Goal: Task Accomplishment & Management: Complete application form

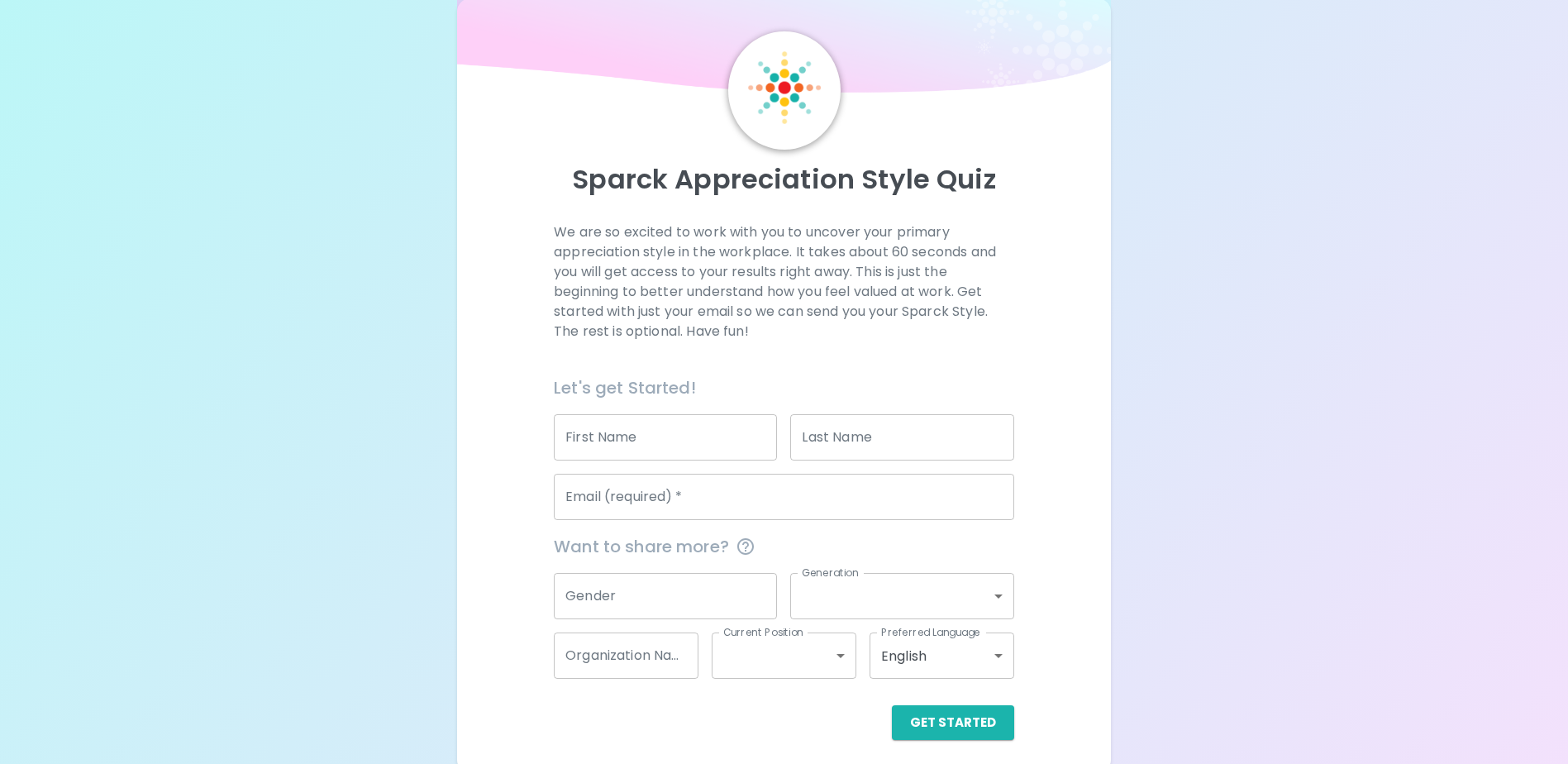
scroll to position [43, 0]
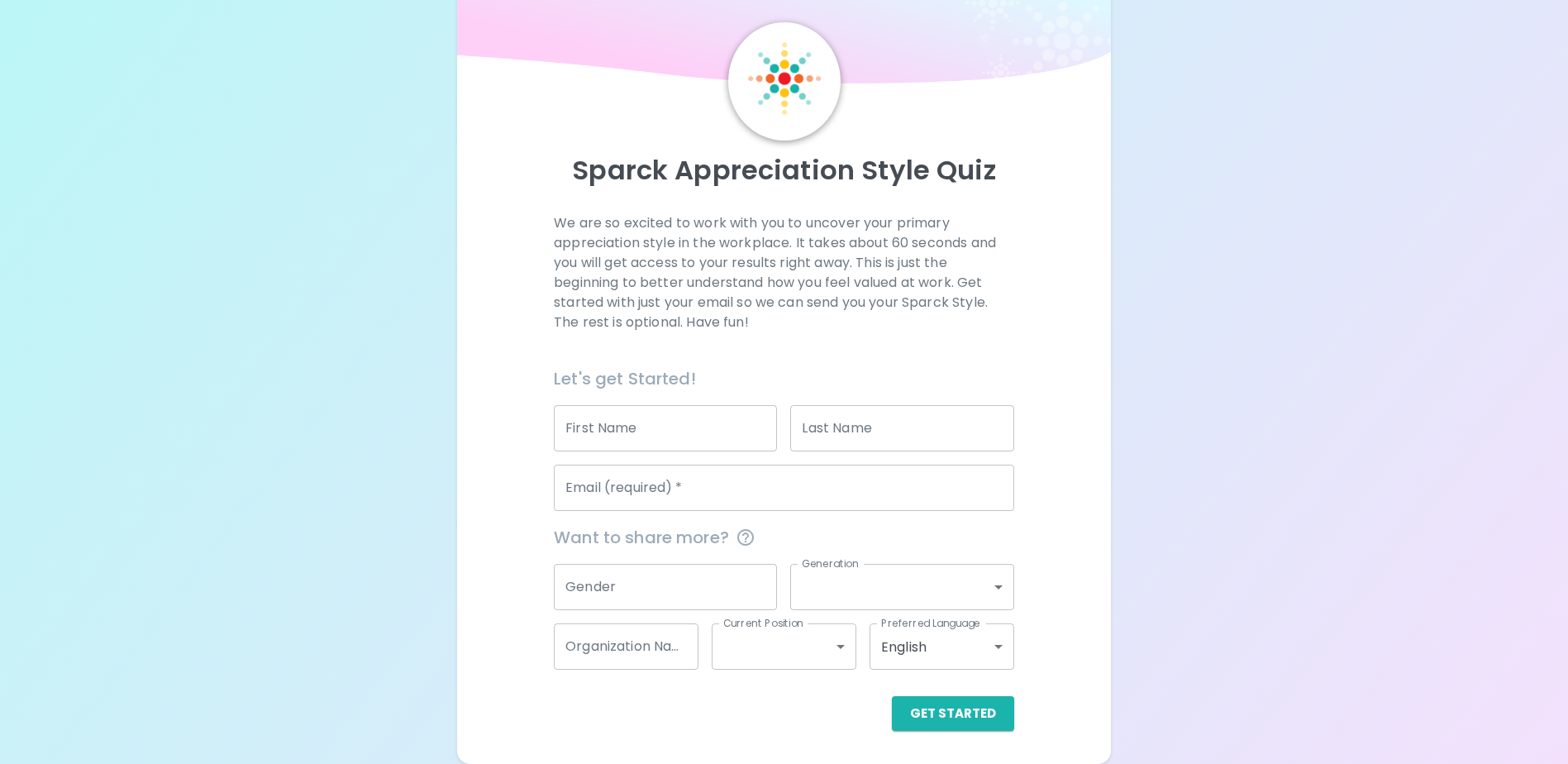
click at [932, 659] on body "Sparck Appreciation Style Quiz We are so excited to work with you to uncover yo…" at bounding box center [784, 360] width 1568 height 808
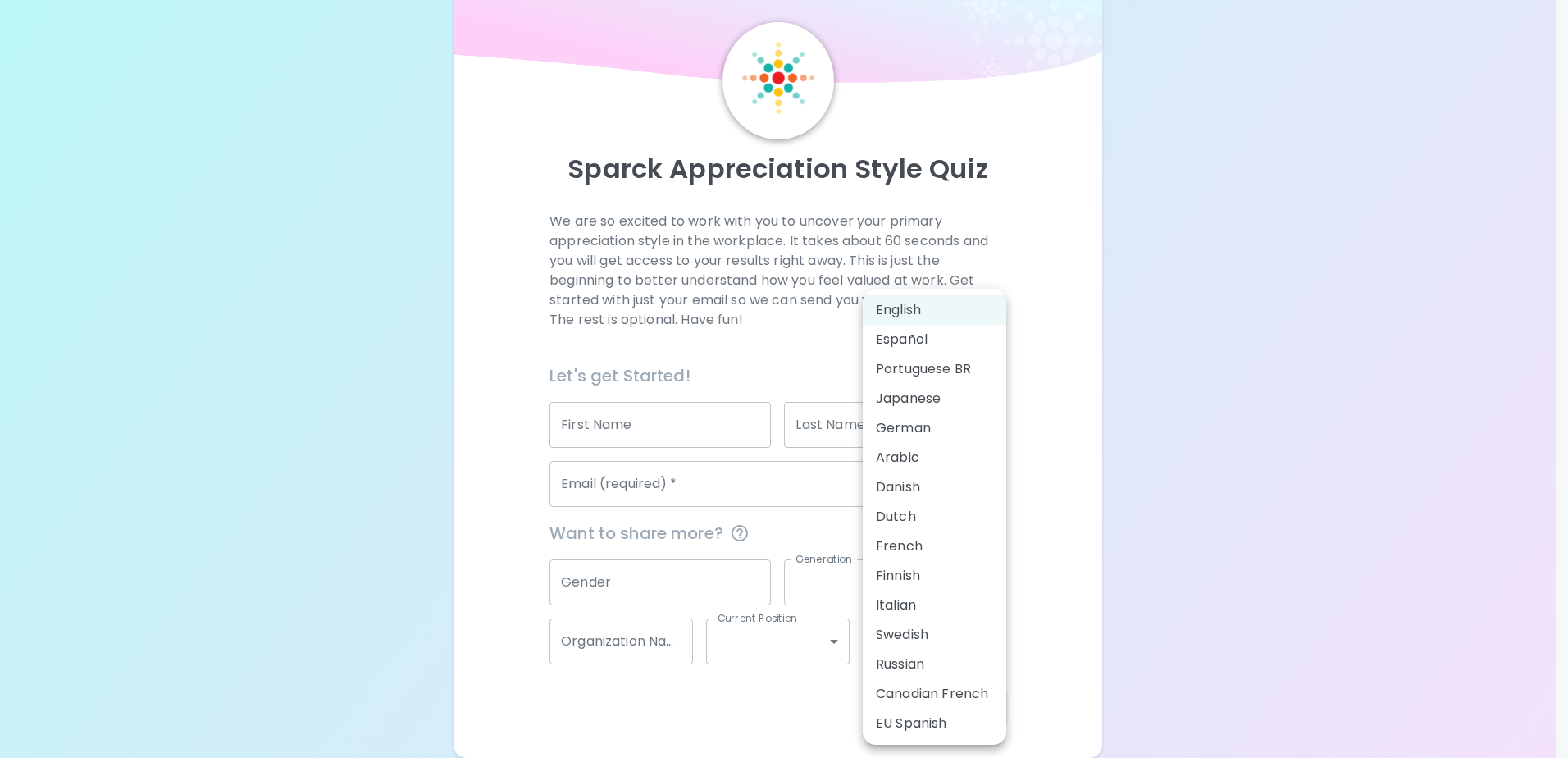
click at [1022, 384] on div at bounding box center [784, 379] width 1568 height 758
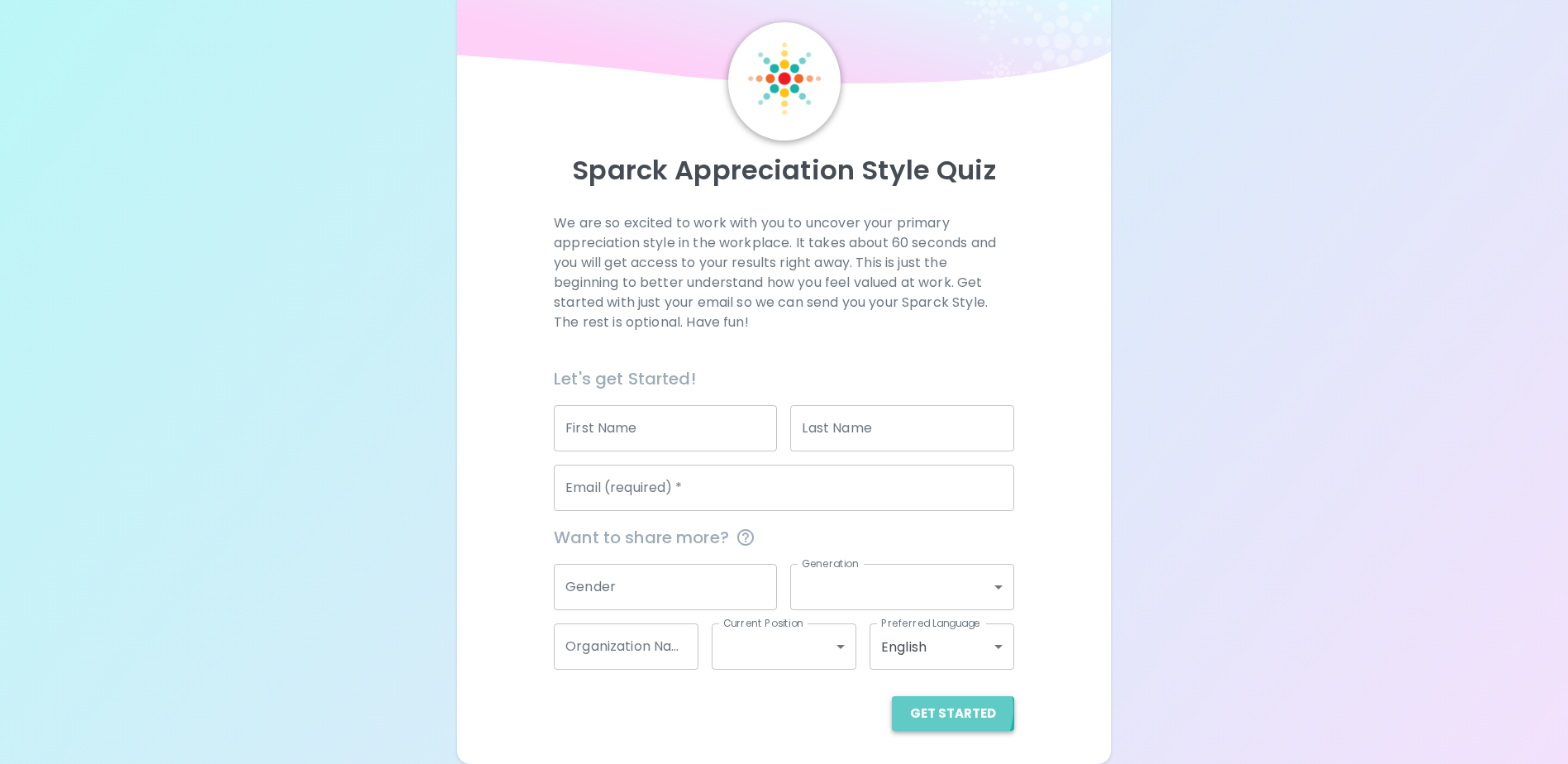
click at [938, 707] on button "Get Started" at bounding box center [953, 713] width 123 height 35
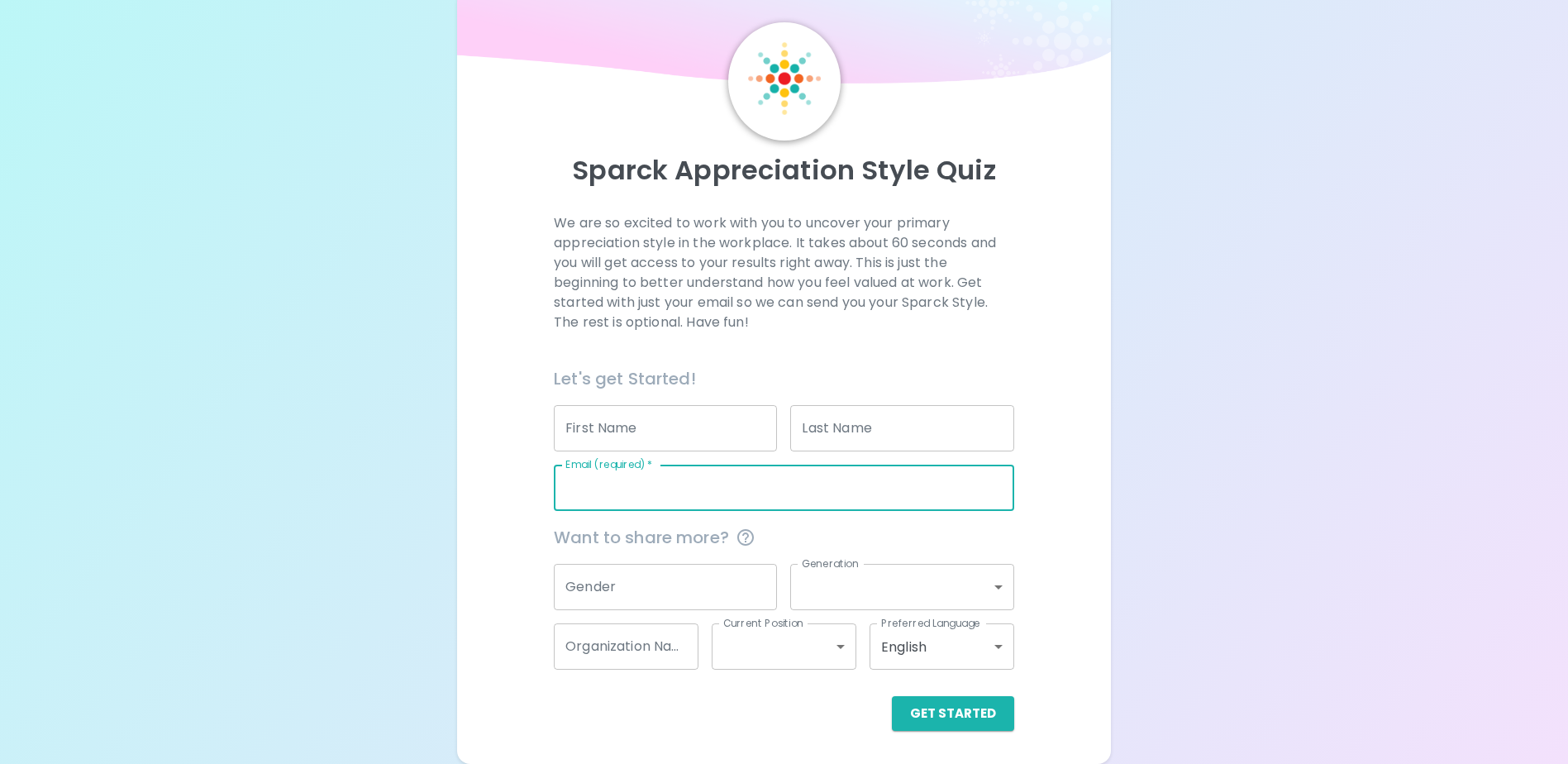
click at [877, 474] on input "Email (required)   *" at bounding box center [784, 488] width 460 height 46
type input "leehuiyi78@gmail.com"
click at [948, 721] on button "Get Started" at bounding box center [953, 713] width 123 height 35
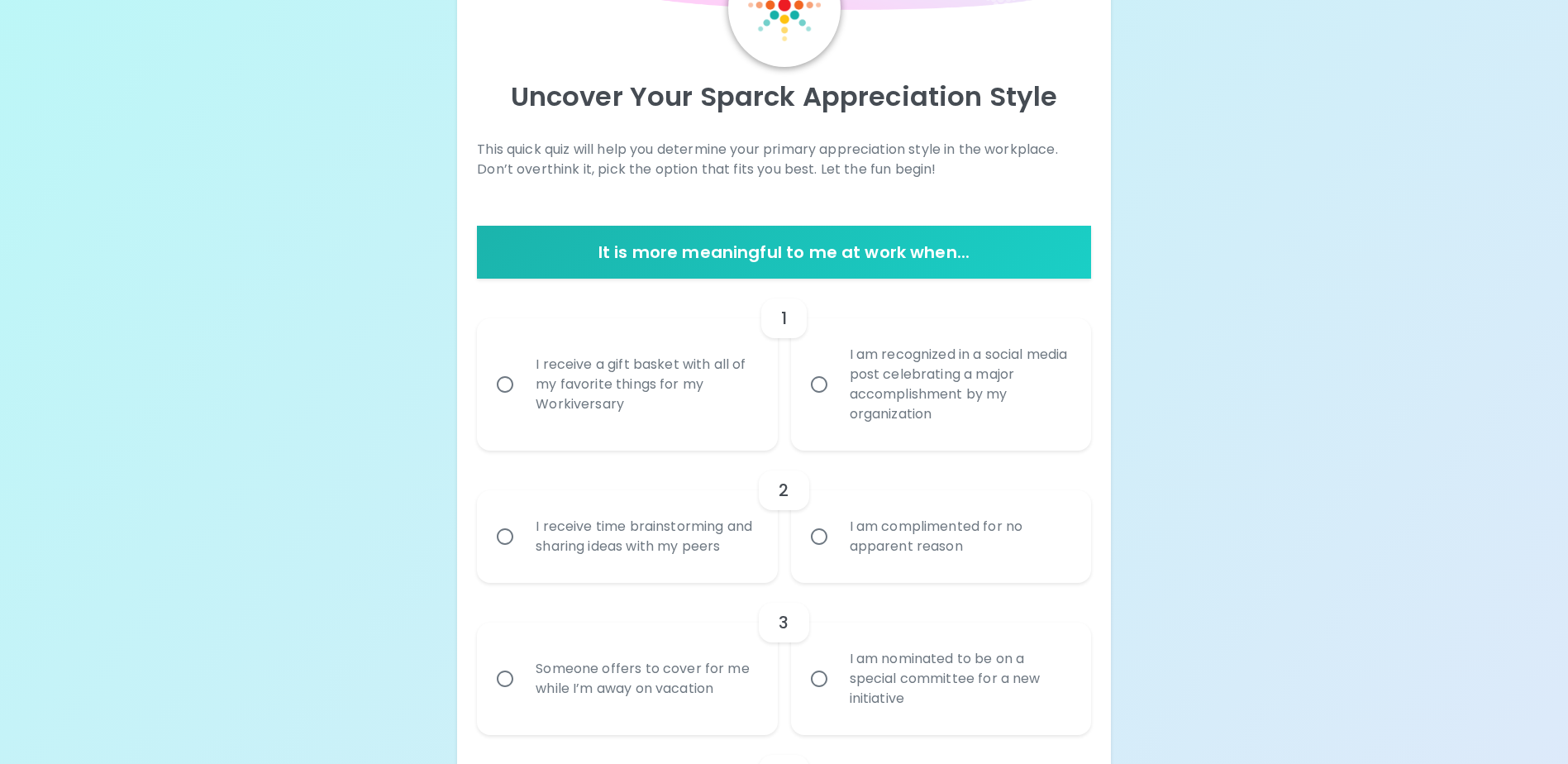
scroll to position [0, 0]
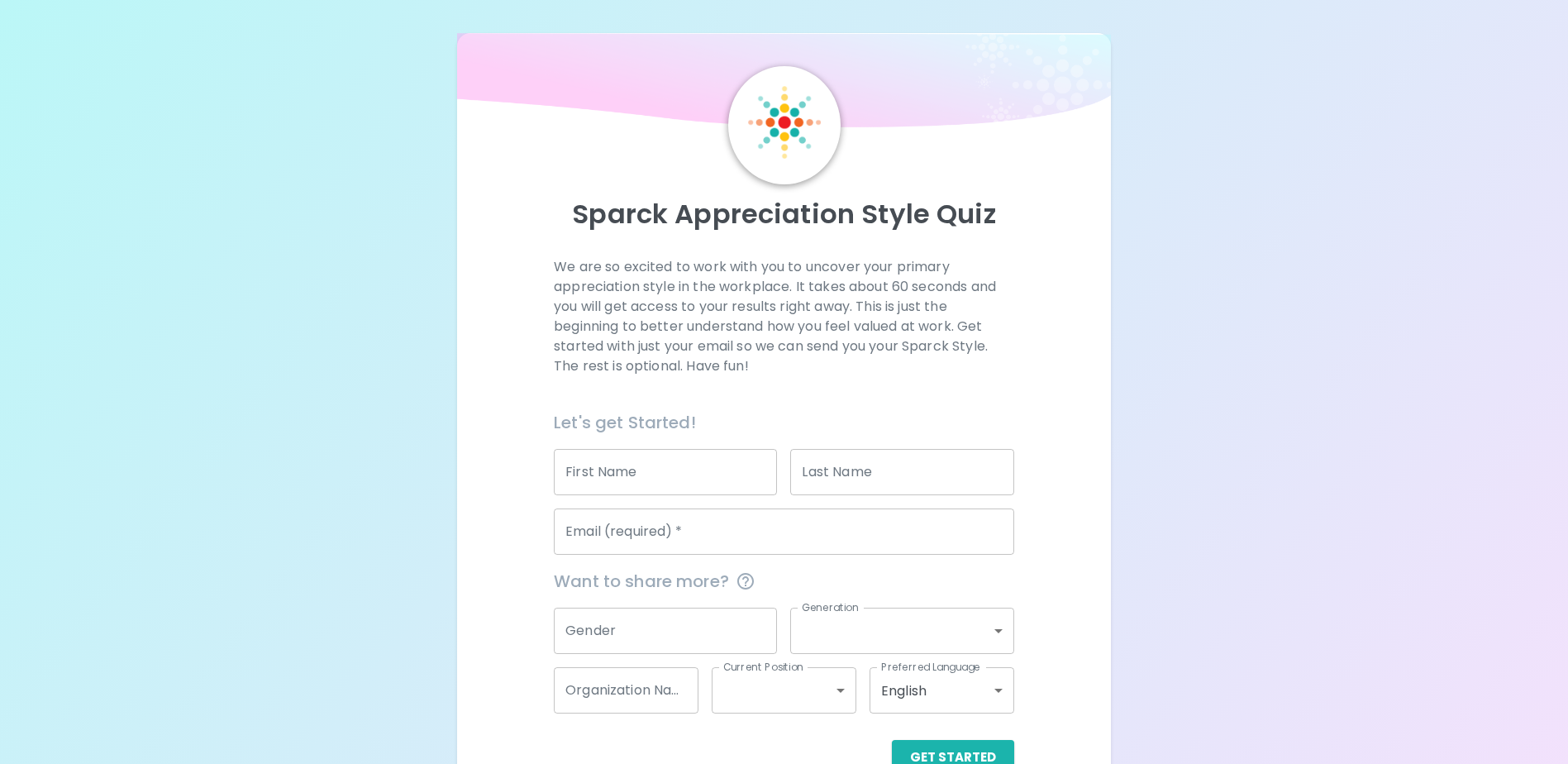
click at [1113, 405] on div "Sparck Appreciation Style Quiz We are so excited to work with you to uncover yo…" at bounding box center [784, 404] width 1568 height 808
